Goal: Task Accomplishment & Management: Use online tool/utility

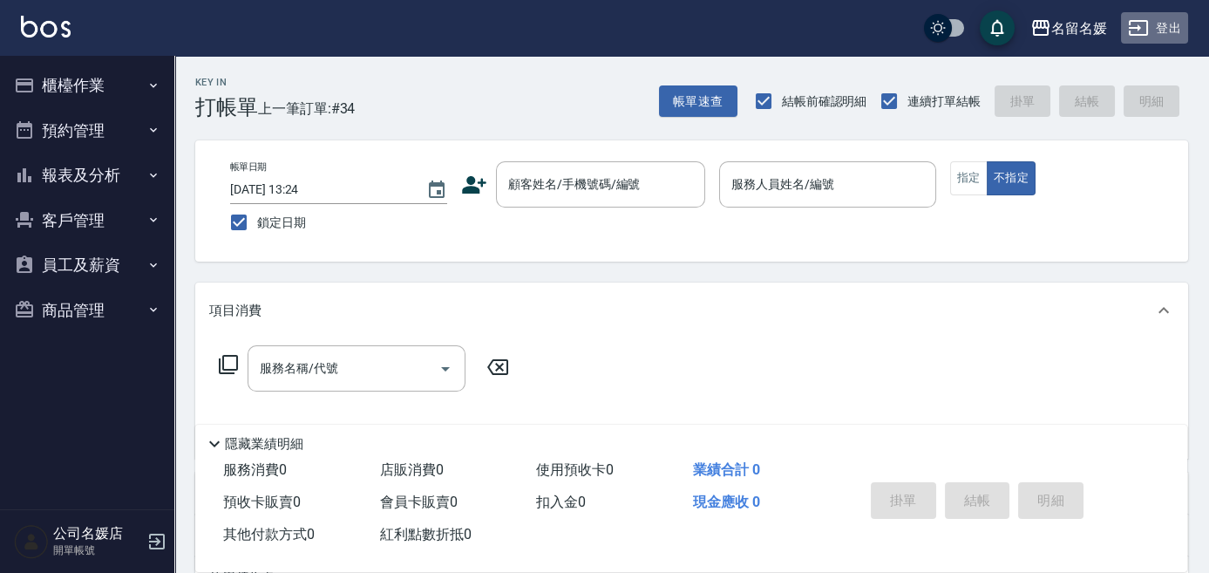
click at [1147, 28] on icon "button" at bounding box center [1138, 28] width 19 height 16
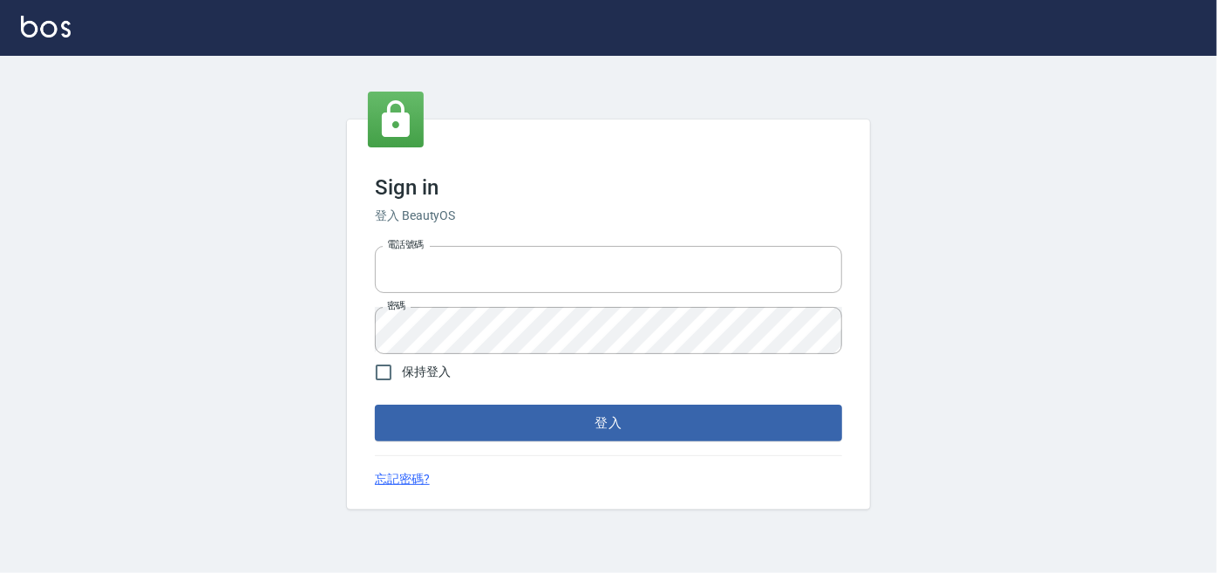
type input "0227605235"
click at [535, 422] on button "登入" at bounding box center [608, 423] width 467 height 37
click at [537, 421] on form "電話號碼 0227605235 電話號碼 密碼 密碼 保持登入 登入" at bounding box center [608, 340] width 467 height 202
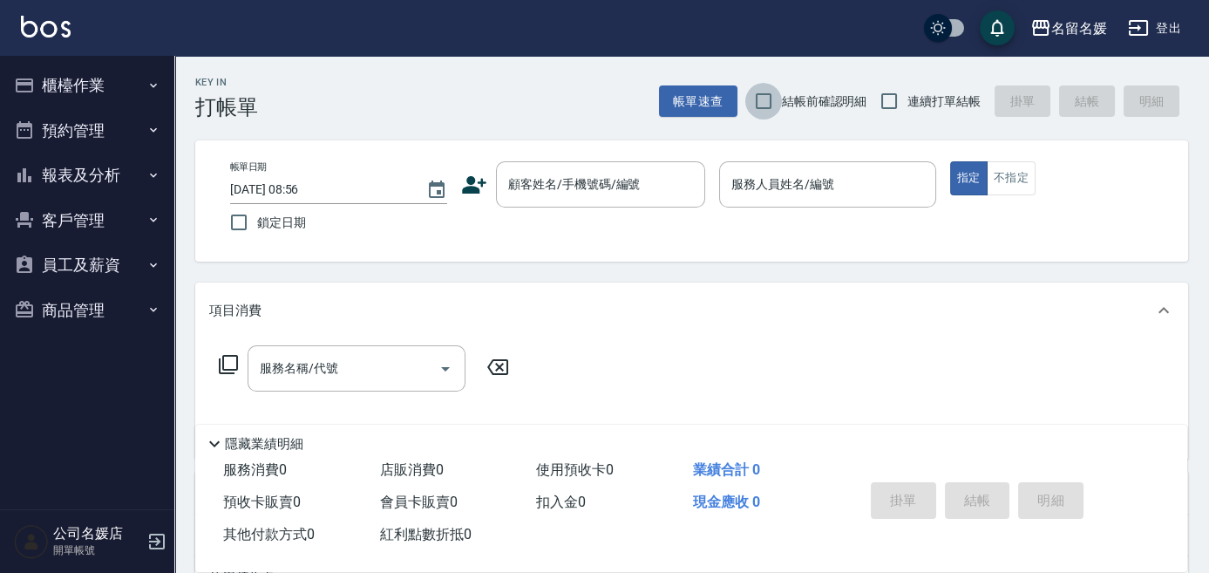
click at [765, 105] on input "結帳前確認明細" at bounding box center [763, 101] width 37 height 37
checkbox input "true"
click at [880, 95] on input "連續打單結帳" at bounding box center [889, 101] width 37 height 37
checkbox input "true"
click at [237, 220] on input "鎖定日期" at bounding box center [239, 222] width 37 height 37
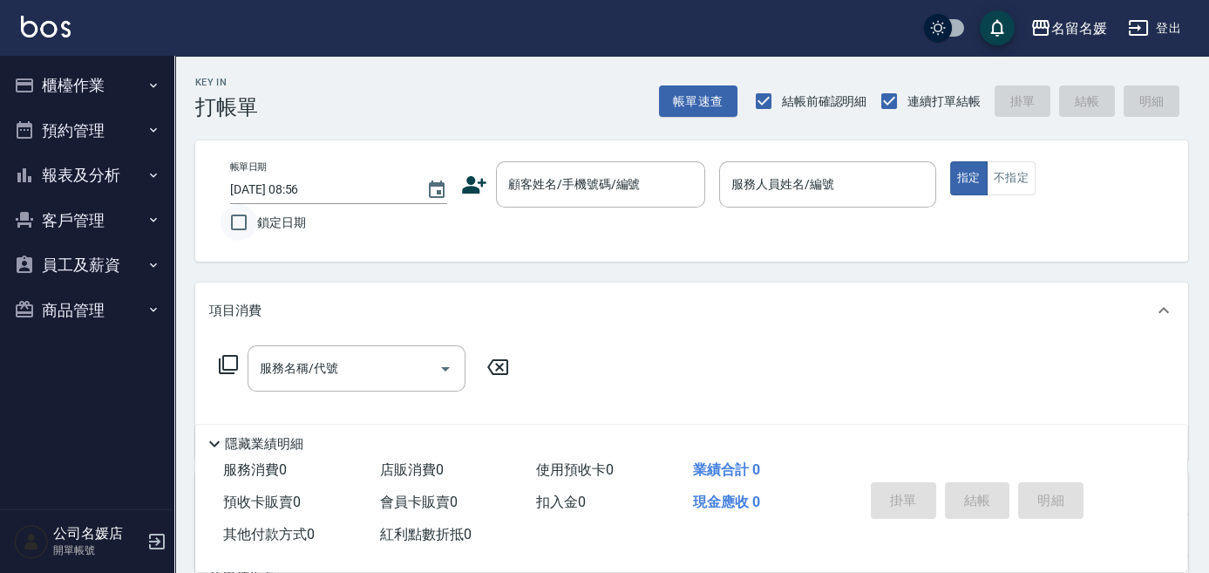
checkbox input "true"
click at [67, 78] on button "櫃檯作業" at bounding box center [87, 85] width 160 height 45
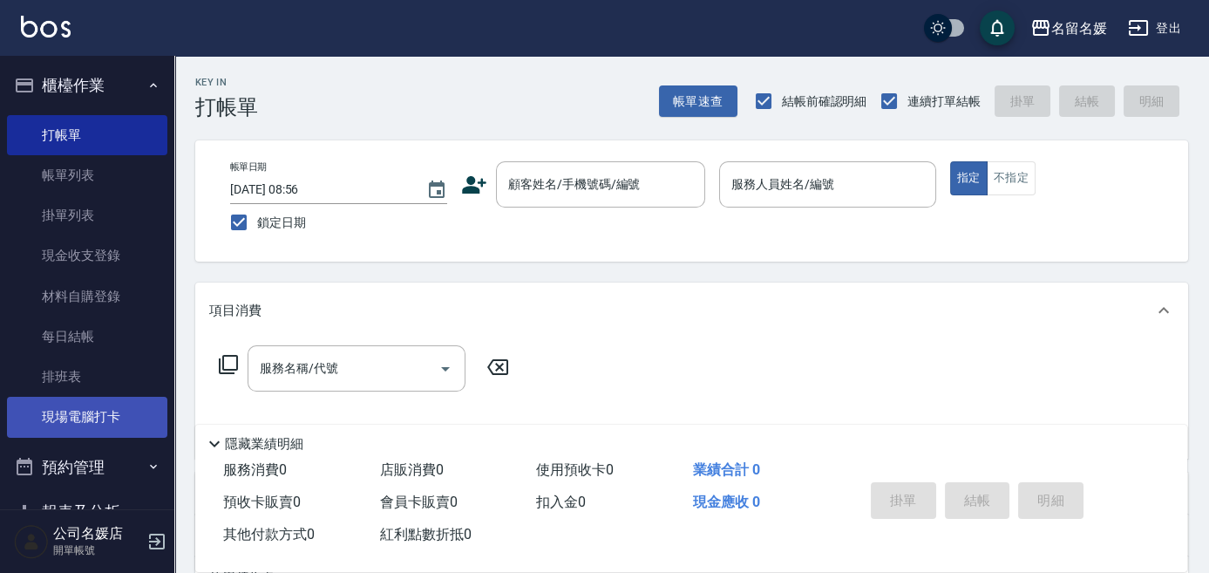
click at [52, 408] on link "現場電腦打卡" at bounding box center [87, 417] width 160 height 40
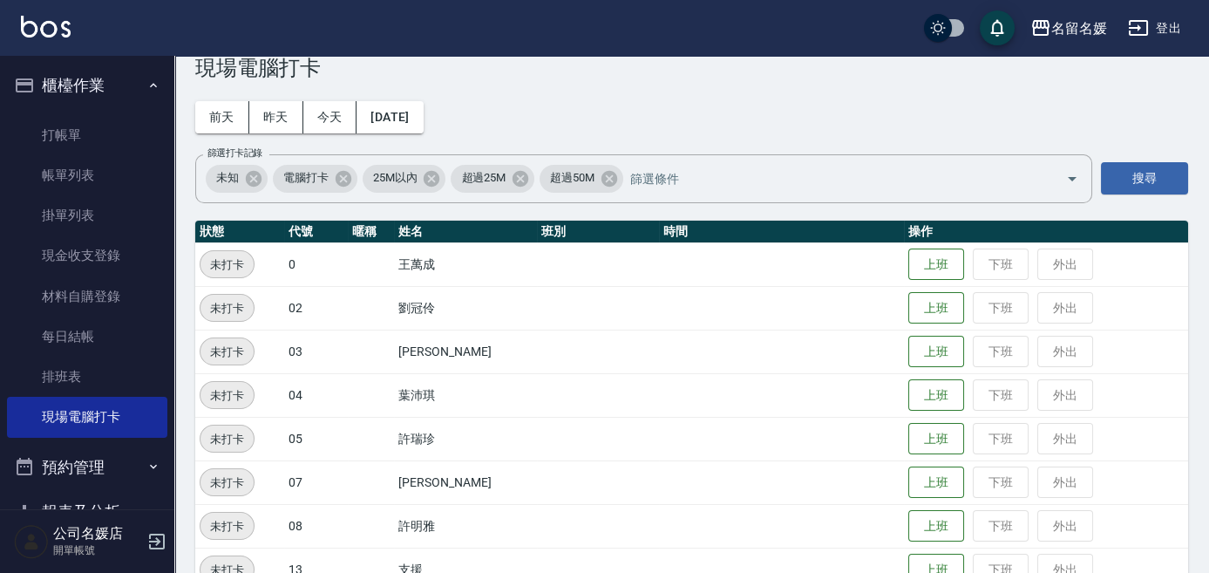
scroll to position [78, 0]
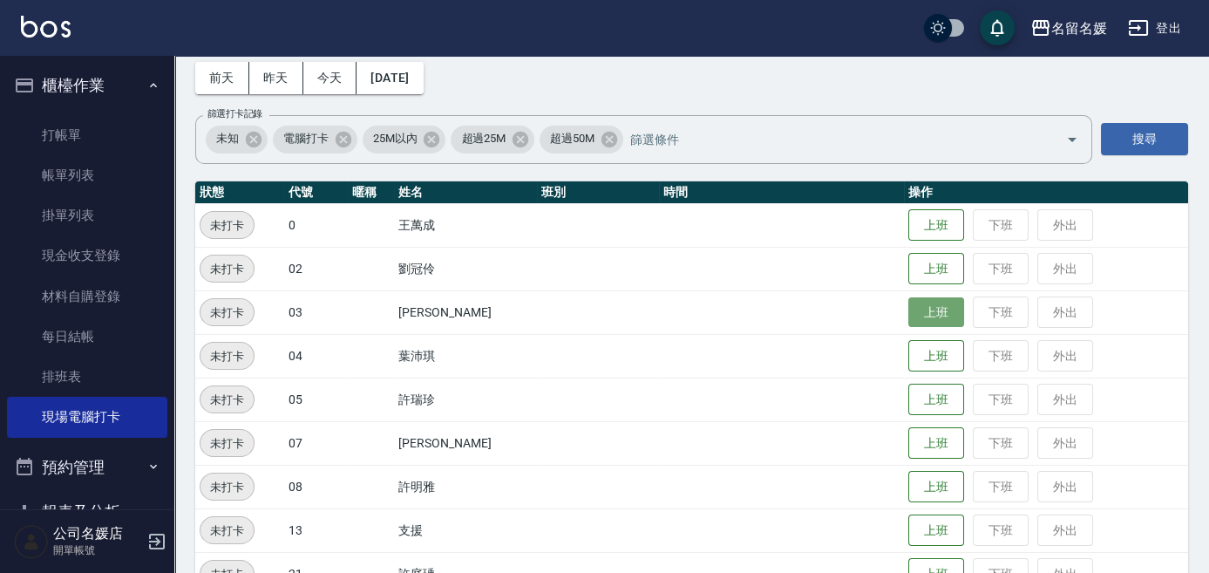
click at [935, 301] on button "上班" at bounding box center [936, 312] width 56 height 31
click at [928, 350] on button "上班" at bounding box center [936, 356] width 56 height 31
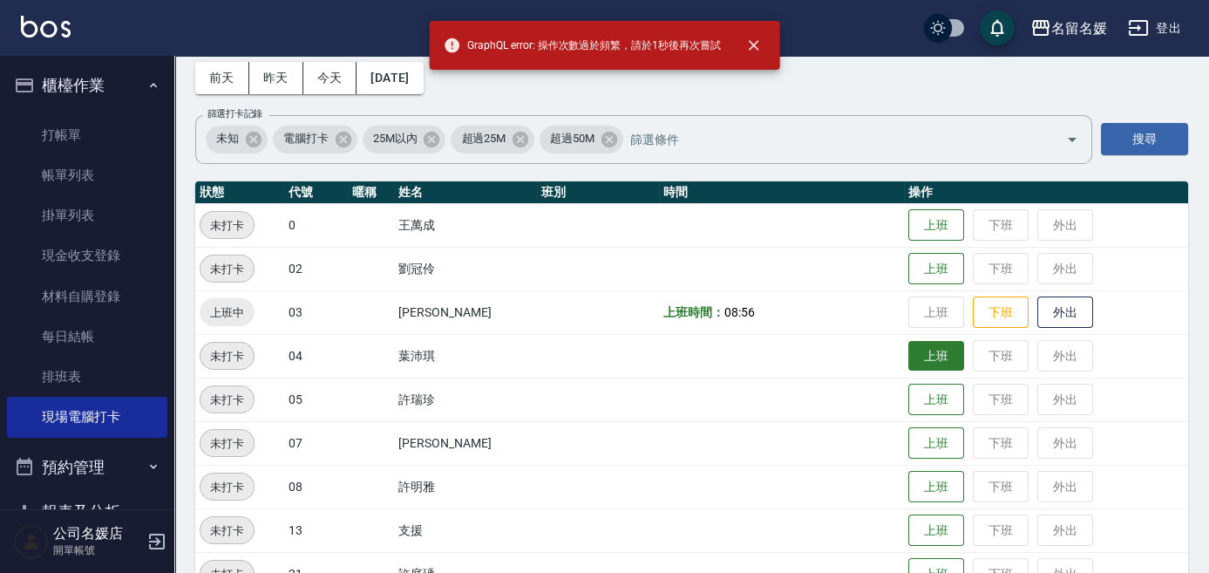
click at [927, 356] on button "上班" at bounding box center [936, 356] width 56 height 31
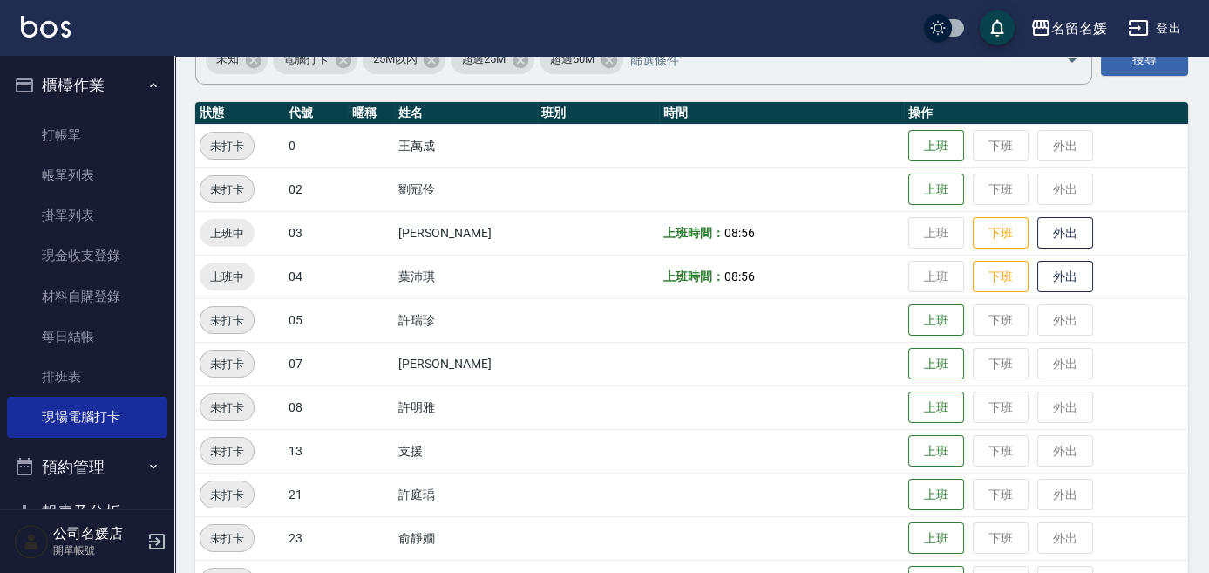
scroll to position [237, 0]
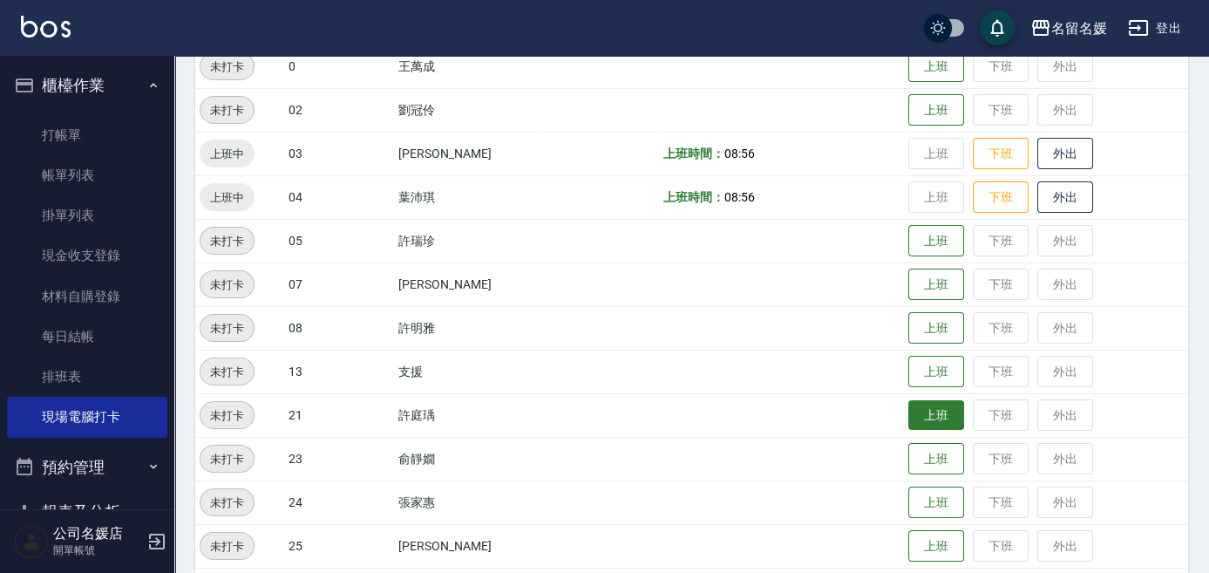
click at [935, 412] on button "上班" at bounding box center [936, 415] width 56 height 31
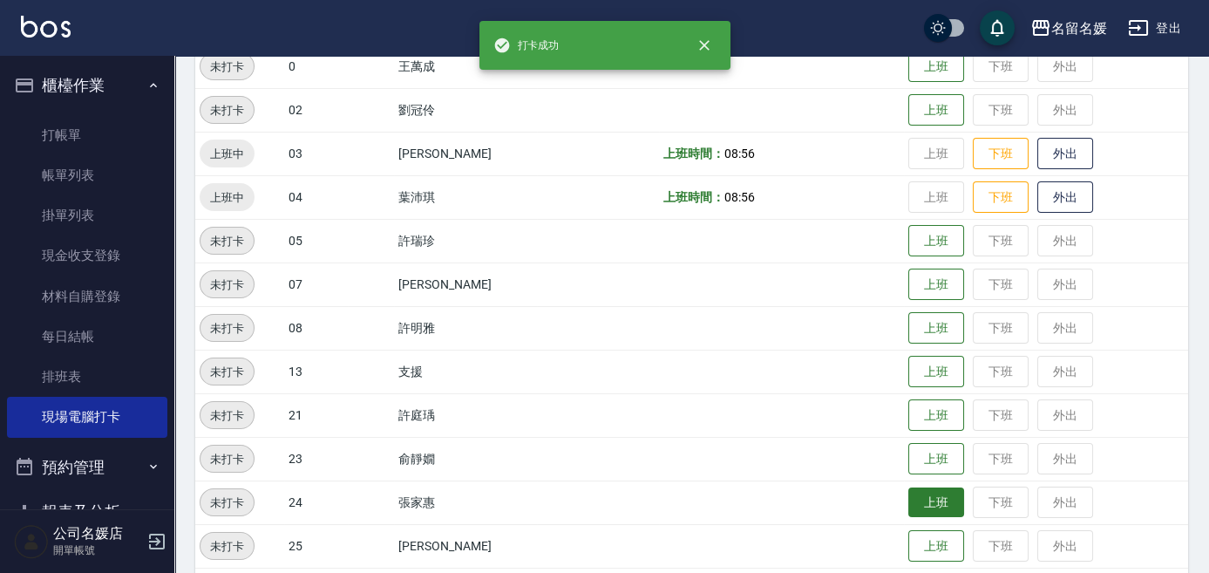
click at [932, 510] on button "上班" at bounding box center [936, 502] width 56 height 31
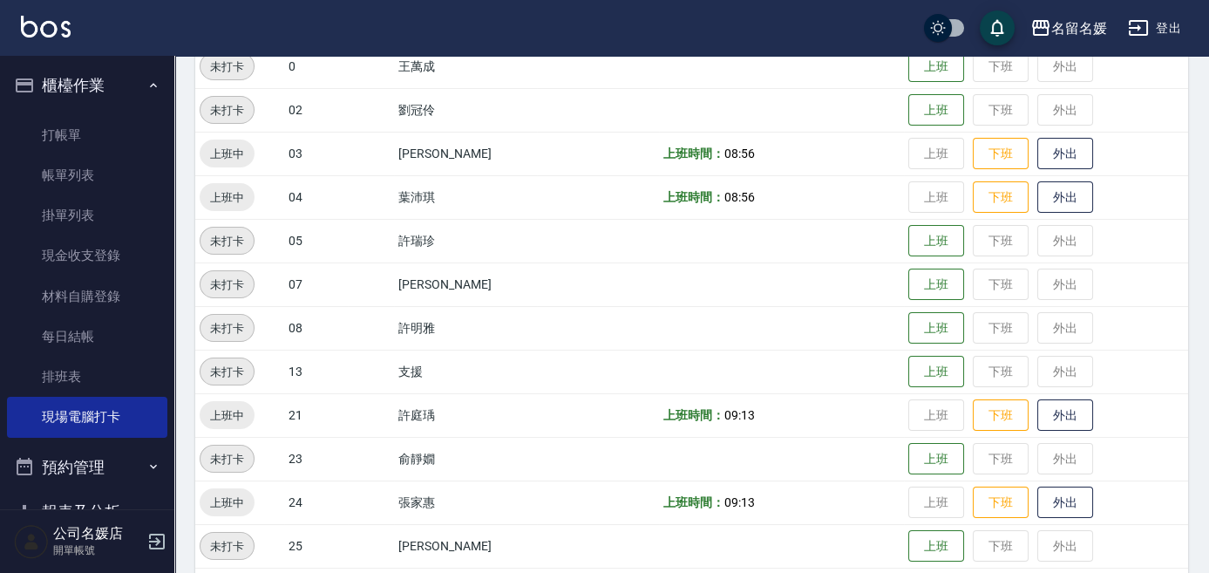
click at [931, 499] on td "上班 下班 外出" at bounding box center [1046, 502] width 284 height 44
click at [939, 553] on button "上班" at bounding box center [936, 546] width 56 height 31
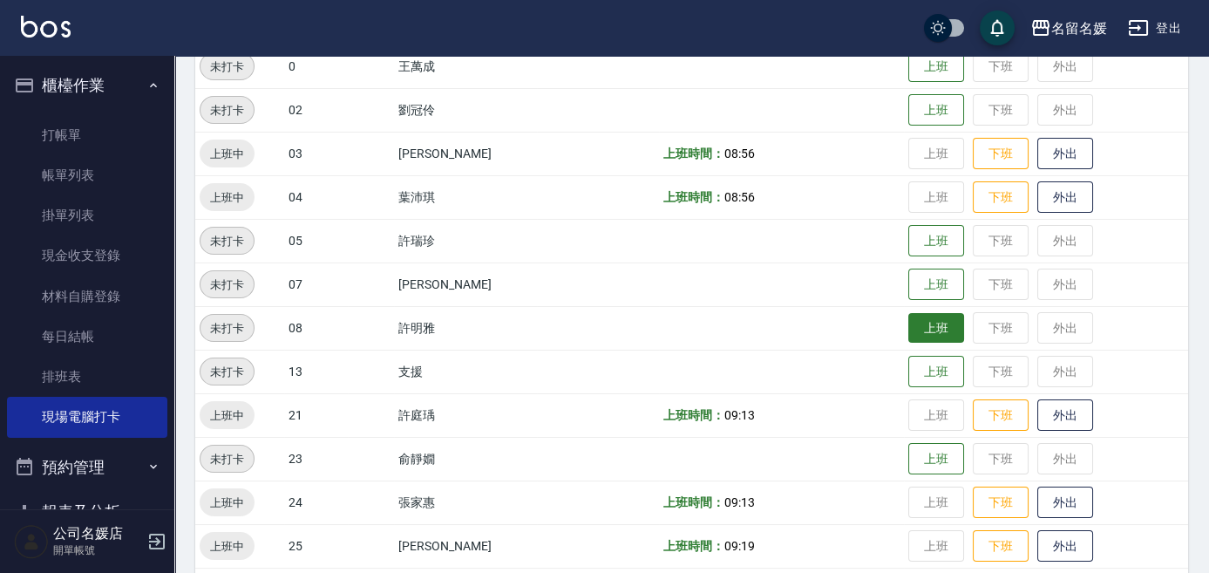
click at [933, 327] on button "上班" at bounding box center [936, 328] width 56 height 31
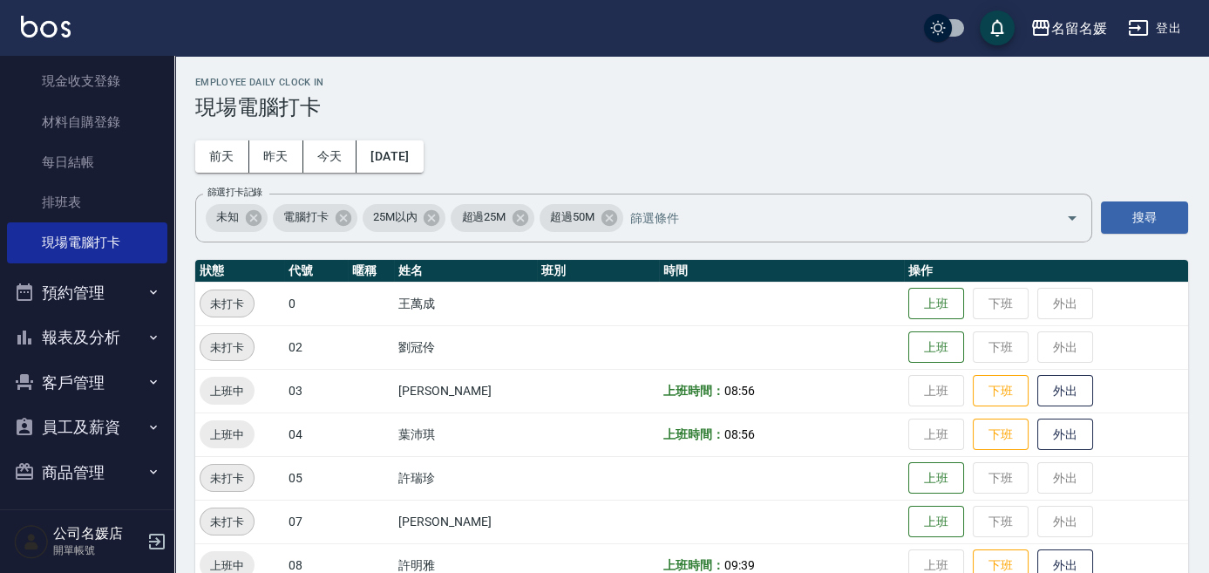
scroll to position [180, 0]
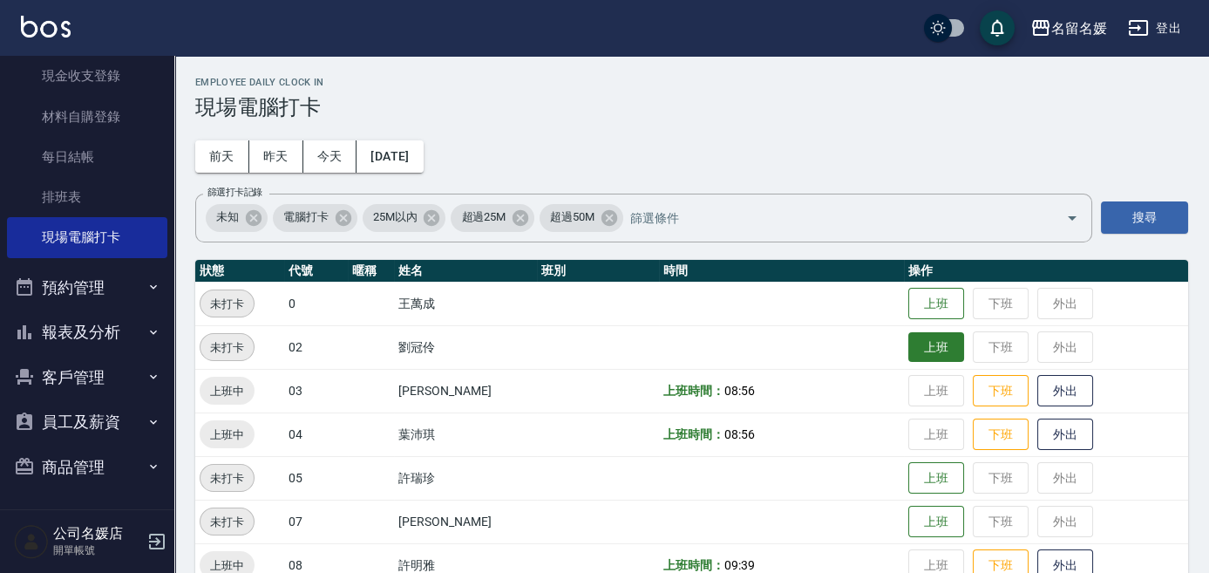
click at [918, 343] on button "上班" at bounding box center [936, 347] width 56 height 31
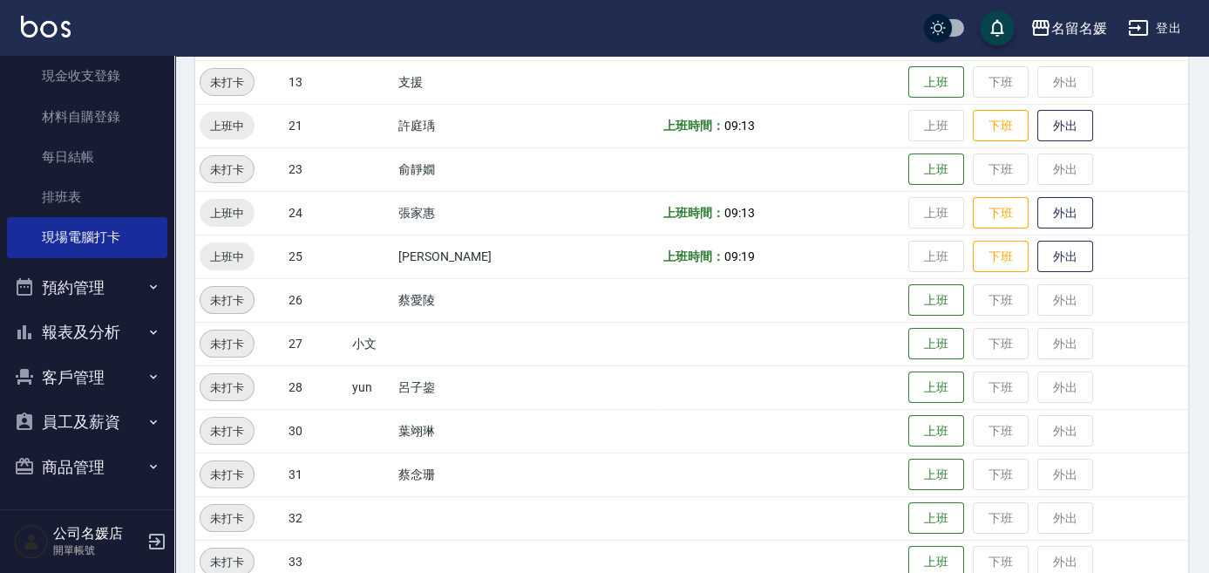
scroll to position [554, 0]
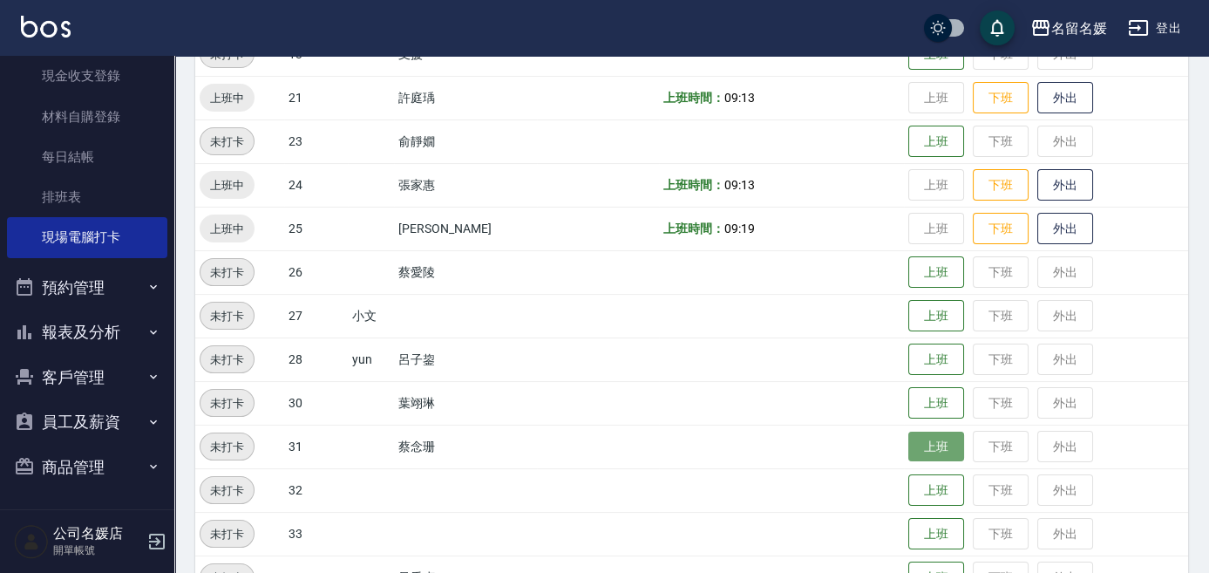
click at [915, 451] on button "上班" at bounding box center [936, 447] width 56 height 31
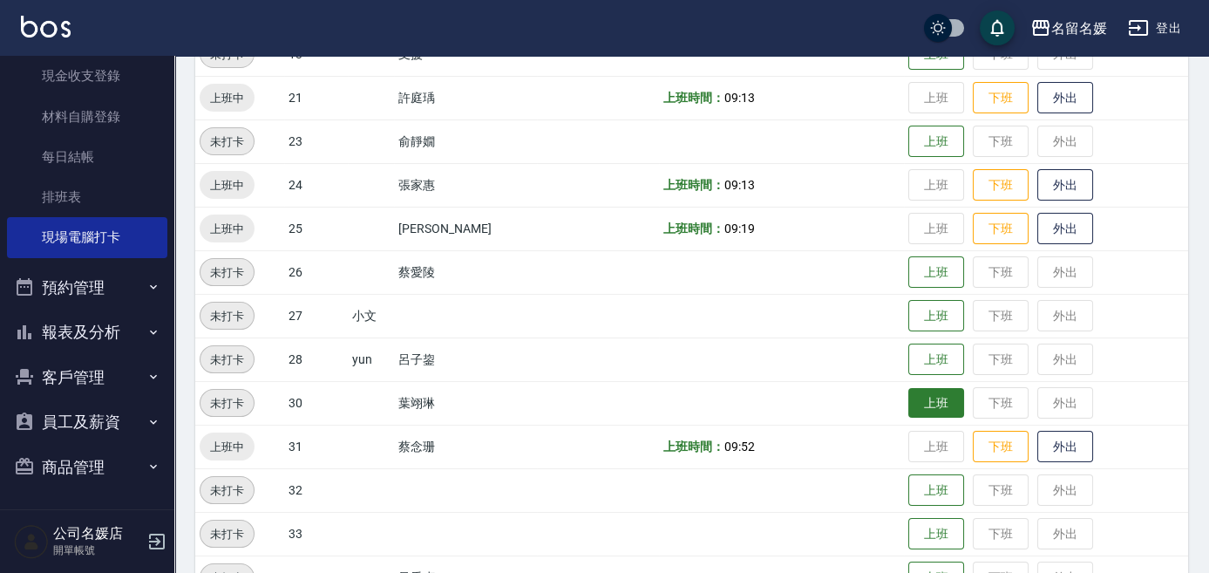
click at [935, 402] on button "上班" at bounding box center [936, 403] width 56 height 31
